Goal: Transaction & Acquisition: Purchase product/service

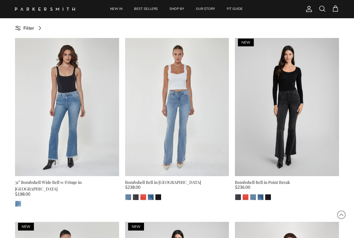
scroll to position [185, 0]
click at [322, 12] on span at bounding box center [321, 8] width 7 height 7
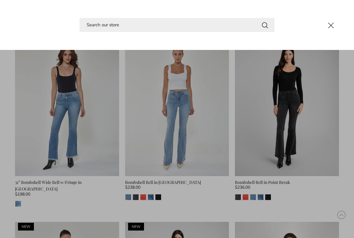
click at [145, 25] on input "Search" at bounding box center [176, 25] width 195 height 14
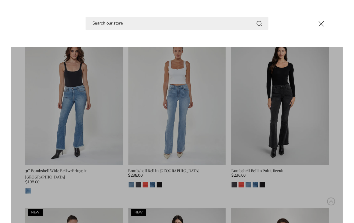
scroll to position [185, 0]
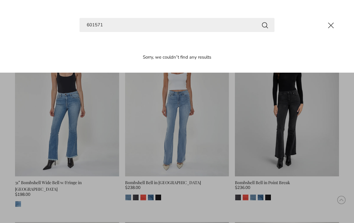
type input "601571"
click at [265, 25] on button "Search" at bounding box center [264, 24] width 7 height 7
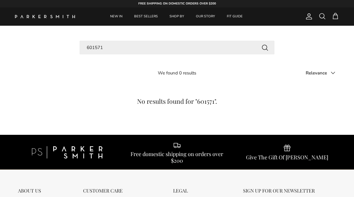
click at [125, 46] on input "601571" at bounding box center [176, 48] width 195 height 14
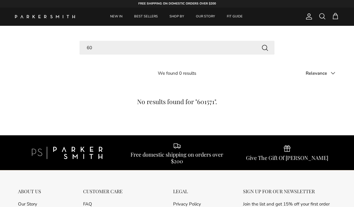
type input "6"
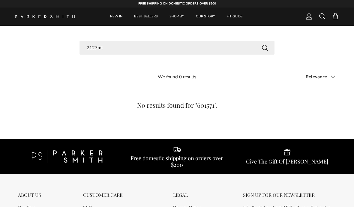
type input "2127ml"
click at [265, 47] on button "Search" at bounding box center [264, 47] width 7 height 7
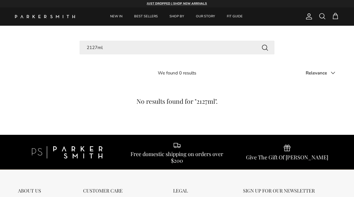
click at [66, 15] on img at bounding box center [45, 16] width 60 height 3
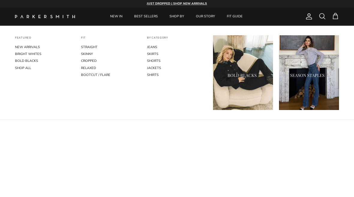
click at [156, 47] on link "JEANS" at bounding box center [177, 47] width 60 height 7
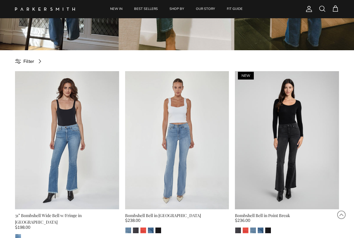
scroll to position [152, 0]
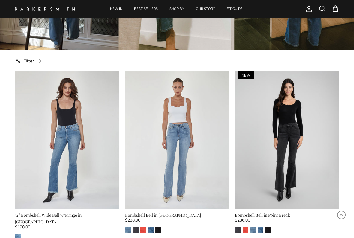
click at [24, 58] on span "Filter" at bounding box center [28, 61] width 11 height 7
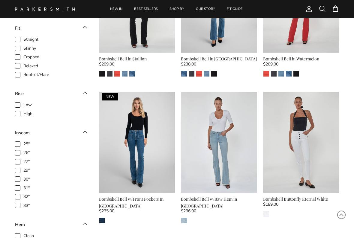
scroll to position [419, 0]
click at [20, 168] on label "29"" at bounding box center [51, 170] width 72 height 7
click at [23, 168] on input "29"" at bounding box center [23, 167] width 1 height 1
checkbox input "true"
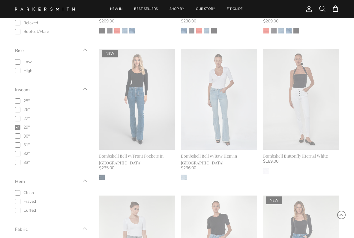
scroll to position [486, 0]
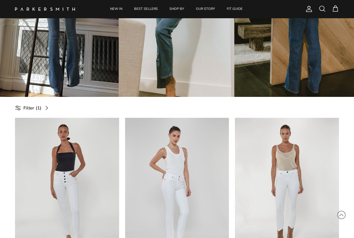
scroll to position [106, 0]
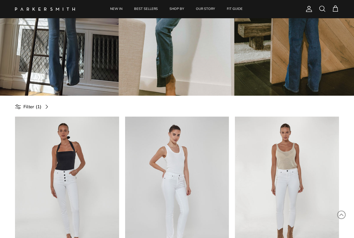
click at [21, 106] on span at bounding box center [18, 107] width 6 height 4
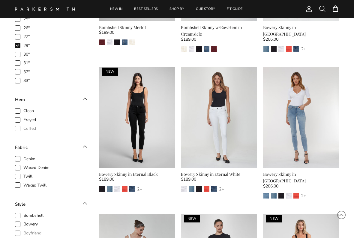
scroll to position [590, 0]
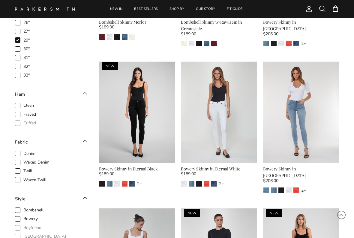
click at [22, 150] on label "Denim" at bounding box center [51, 153] width 72 height 7
click at [23, 150] on input "Denim" at bounding box center [23, 150] width 1 height 1
checkbox input "true"
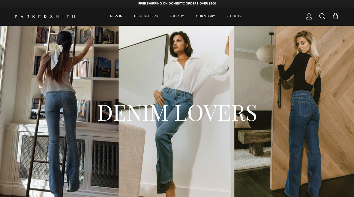
click at [146, 25] on link "BEST SELLERS" at bounding box center [146, 16] width 34 height 18
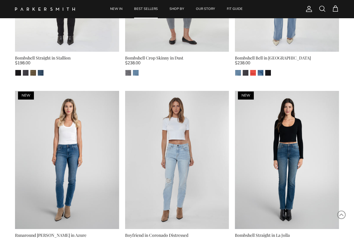
scroll to position [1034, 0]
click at [49, 156] on img at bounding box center [67, 160] width 104 height 138
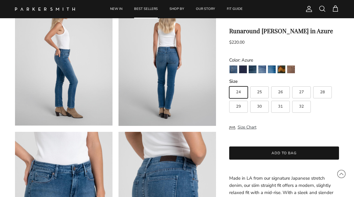
scroll to position [169, 0]
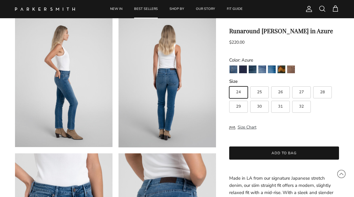
click at [49, 116] on img at bounding box center [63, 83] width 97 height 130
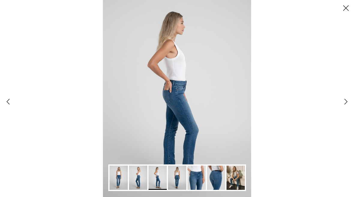
click at [208, 135] on img "Gallery Viewer" at bounding box center [177, 98] width 148 height 197
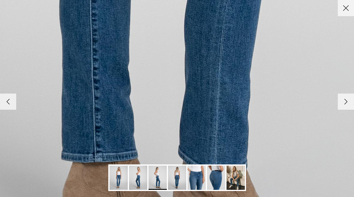
click at [346, 10] on button "Close" at bounding box center [345, 8] width 16 height 16
